Goal: Task Accomplishment & Management: Manage account settings

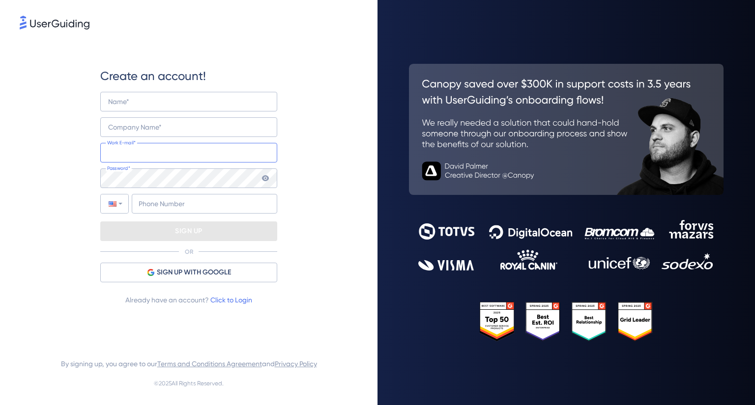
type input "[PERSON_NAME][EMAIL_ADDRESS][DOMAIN_NAME]"
type input "+44"
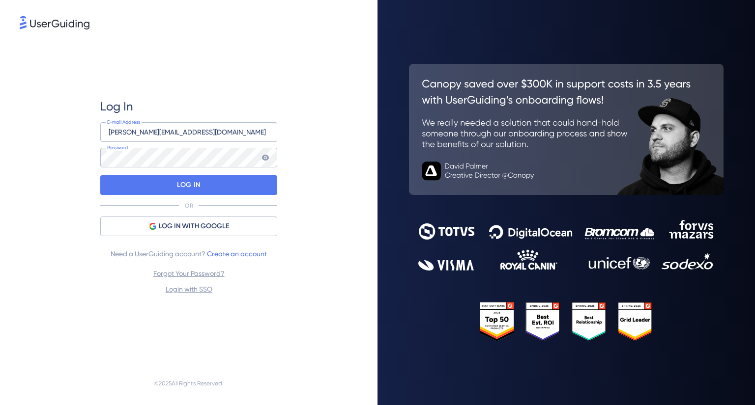
click at [358, 125] on div "Log In [EMAIL_ADDRESS][DOMAIN_NAME] E-mail Address Password LOG IN OR LOG IN WI…" at bounding box center [188, 202] width 377 height 405
click at [283, 66] on div "Log In [EMAIL_ADDRESS][DOMAIN_NAME] E-mail Address Password LOG IN OR LOG IN WI…" at bounding box center [189, 196] width 338 height 331
click at [205, 182] on div "LOG IN" at bounding box center [188, 185] width 177 height 20
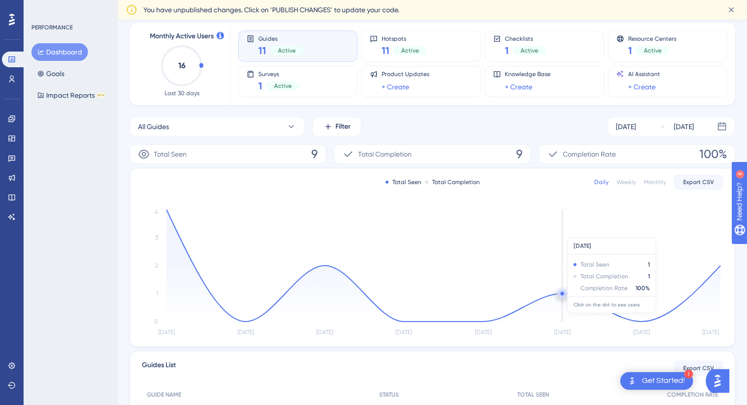
scroll to position [98, 0]
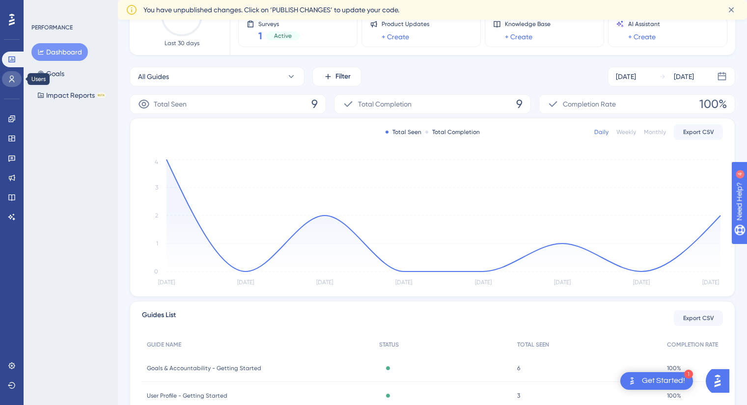
click at [15, 82] on icon at bounding box center [12, 79] width 8 height 8
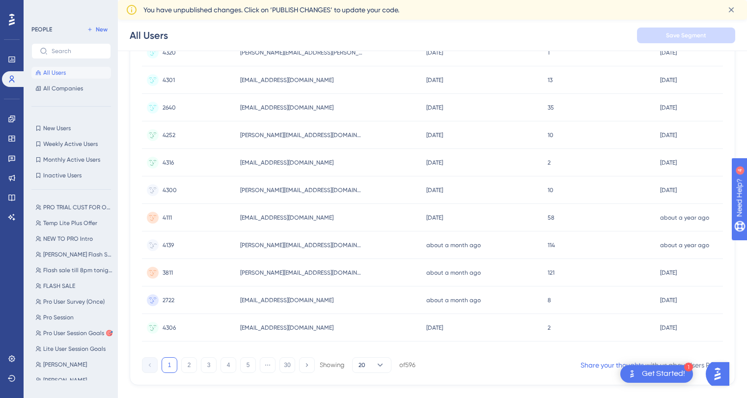
scroll to position [98, 0]
